Goal: Task Accomplishment & Management: Complete application form

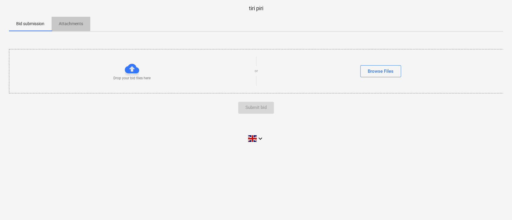
click at [69, 23] on p "Attachments" at bounding box center [71, 24] width 24 height 6
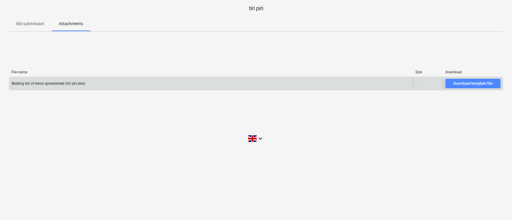
click at [482, 85] on div "Download template file" at bounding box center [472, 83] width 39 height 7
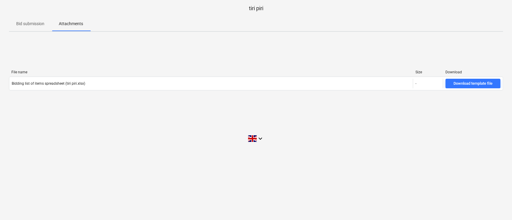
click at [33, 21] on p "Bid submission" at bounding box center [30, 24] width 28 height 6
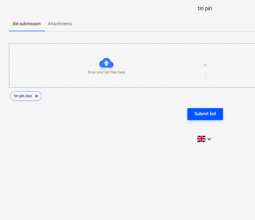
click at [218, 110] on button "Submit bid" at bounding box center [205, 114] width 36 height 12
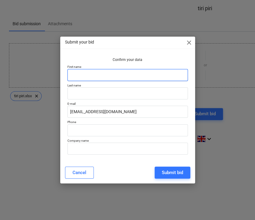
click at [97, 75] on input "text" at bounding box center [127, 75] width 120 height 12
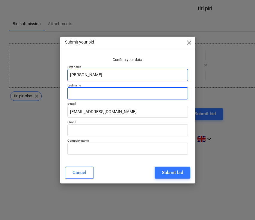
type input "[PERSON_NAME]"
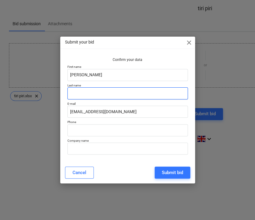
click at [94, 92] on input "text" at bounding box center [127, 93] width 120 height 12
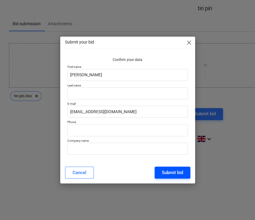
click at [172, 172] on div "Submit bid" at bounding box center [172, 172] width 21 height 8
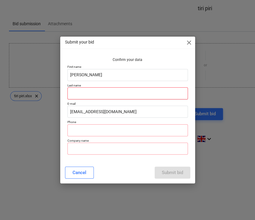
click at [101, 88] on input "text" at bounding box center [127, 93] width 120 height 12
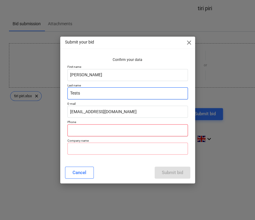
type input "Tests"
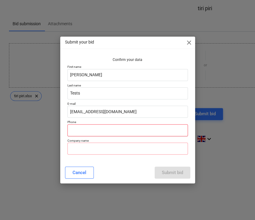
click at [100, 128] on input "text" at bounding box center [127, 130] width 120 height 12
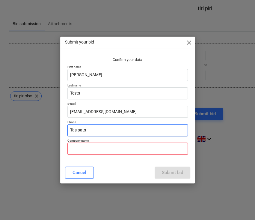
type input "Tas pats"
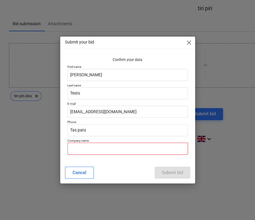
click at [89, 147] on input "text" at bounding box center [127, 148] width 120 height 12
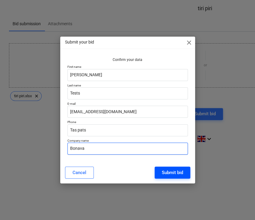
type input "Bonava"
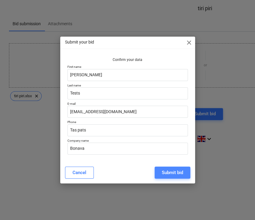
click at [167, 171] on div "Submit bid" at bounding box center [172, 172] width 21 height 8
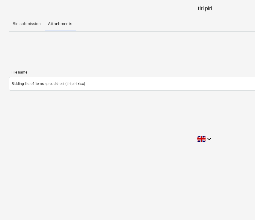
click at [26, 25] on p "Bid submission" at bounding box center [27, 24] width 28 height 6
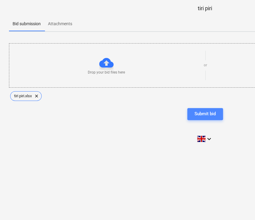
click at [215, 112] on div "Submit bid" at bounding box center [204, 114] width 21 height 8
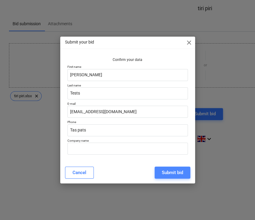
click at [168, 173] on div "Submit bid" at bounding box center [172, 172] width 21 height 8
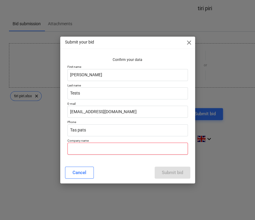
click at [120, 151] on input "text" at bounding box center [127, 148] width 120 height 12
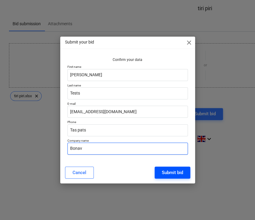
type input "Bonav"
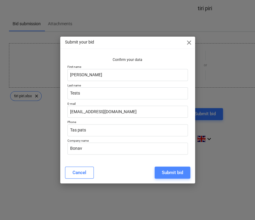
click at [167, 171] on div "Submit bid" at bounding box center [172, 172] width 21 height 8
